Goal: Task Accomplishment & Management: Manage account settings

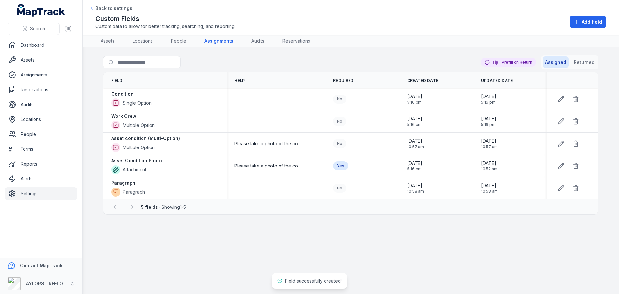
click at [361, 242] on main "Search for fields Assigned Returned Tip: Prefill on Return Field Help Required …" at bounding box center [350, 170] width 536 height 246
click at [29, 61] on link "Assets" at bounding box center [41, 59] width 72 height 13
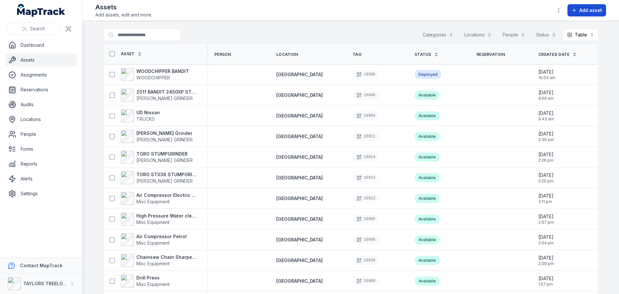
click at [586, 10] on span "Add asset" at bounding box center [590, 10] width 23 height 6
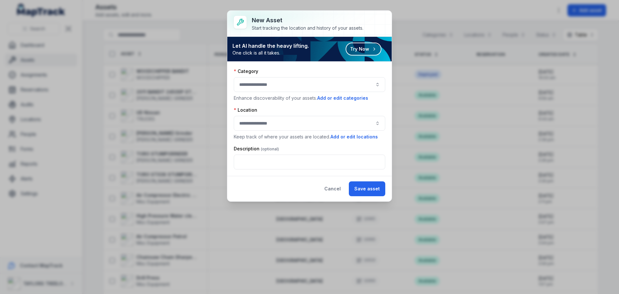
click at [375, 85] on button "button" at bounding box center [309, 84] width 151 height 15
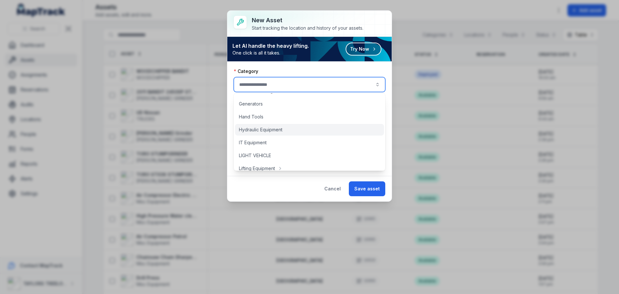
scroll to position [129, 0]
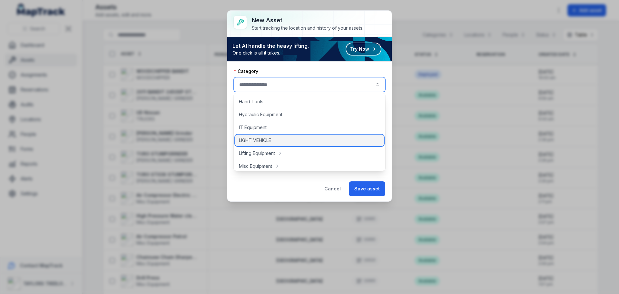
click at [264, 141] on span "LIGHT VEHICLE" at bounding box center [255, 140] width 32 height 6
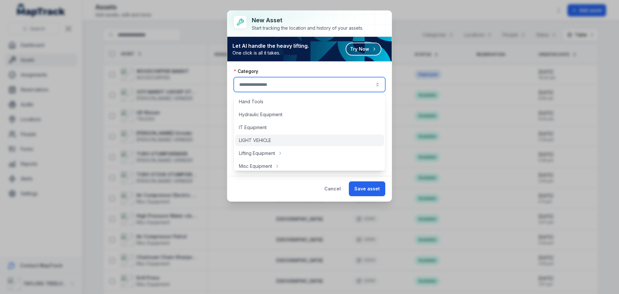
type input "**********"
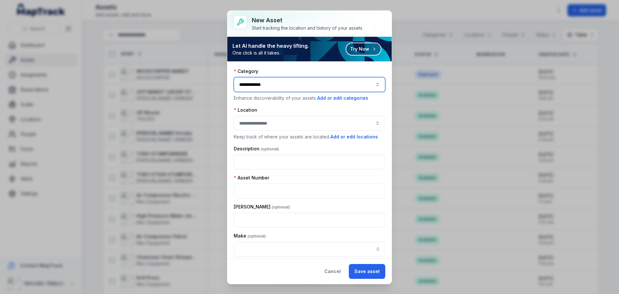
click at [295, 123] on button "button" at bounding box center [309, 123] width 151 height 15
click at [329, 269] on button "Cancel" at bounding box center [332, 271] width 27 height 15
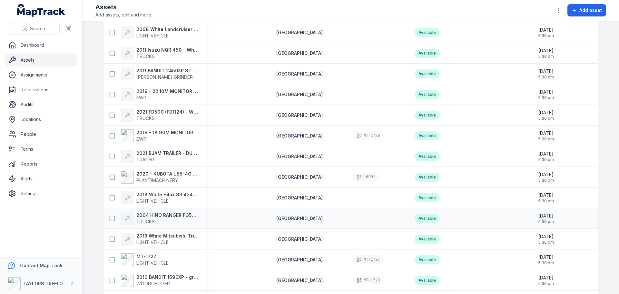
scroll to position [516, 0]
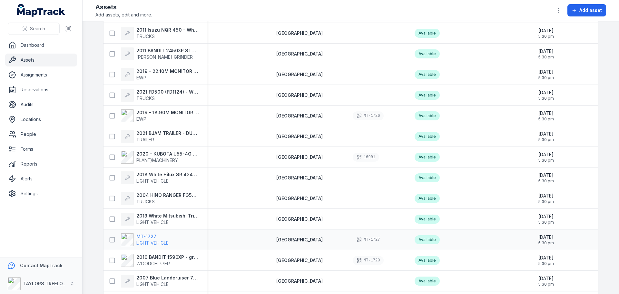
click at [154, 238] on strong "MT-1727" at bounding box center [152, 236] width 32 height 6
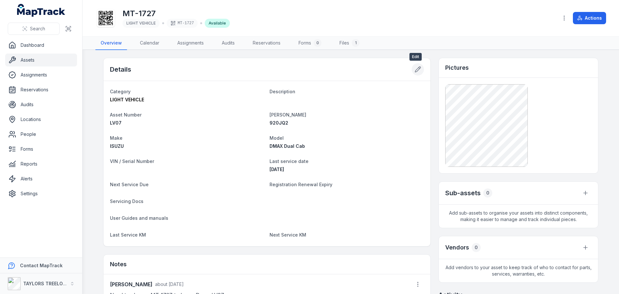
click at [414, 67] on icon at bounding box center [417, 69] width 6 height 6
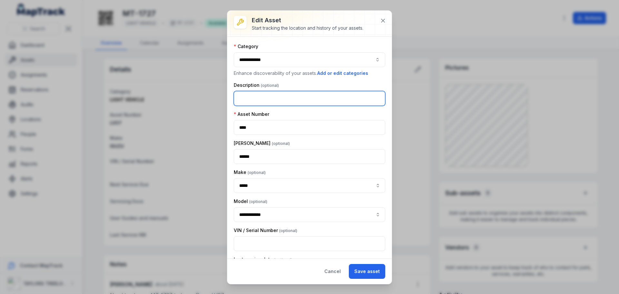
click at [284, 100] on input "text" at bounding box center [309, 98] width 151 height 15
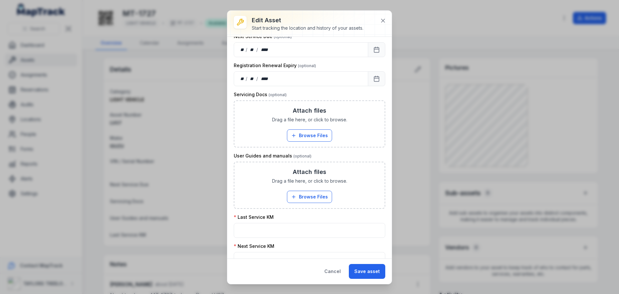
scroll to position [266, 0]
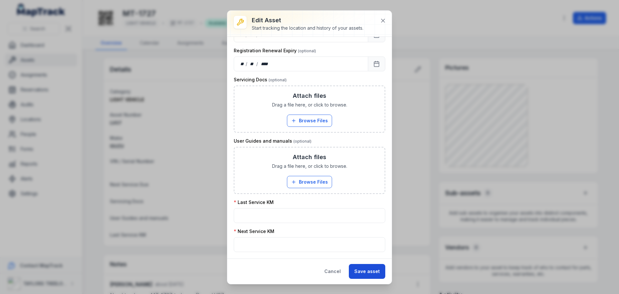
type input "********"
drag, startPoint x: 366, startPoint y: 271, endPoint x: 367, endPoint y: 267, distance: 4.2
click at [366, 271] on button "Save asset" at bounding box center [367, 271] width 36 height 15
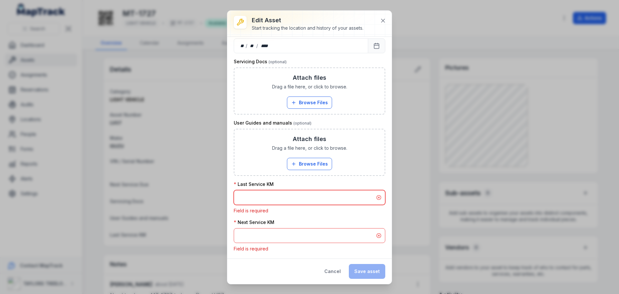
click at [264, 201] on input "text" at bounding box center [309, 197] width 151 height 15
type input "*"
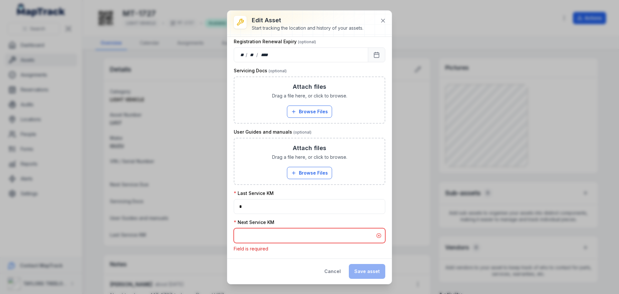
click at [256, 238] on input "text" at bounding box center [309, 235] width 151 height 15
type input "*"
click at [298, 252] on div "**********" at bounding box center [309, 147] width 164 height 221
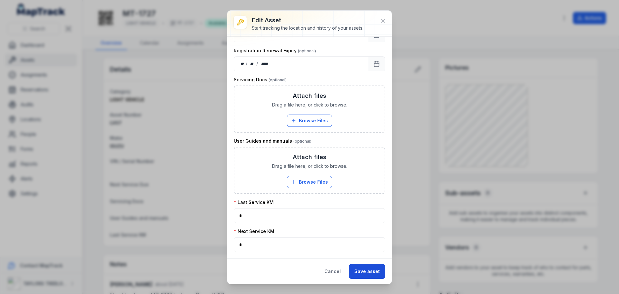
click at [370, 273] on button "Save asset" at bounding box center [367, 271] width 36 height 15
